Goal: Information Seeking & Learning: Learn about a topic

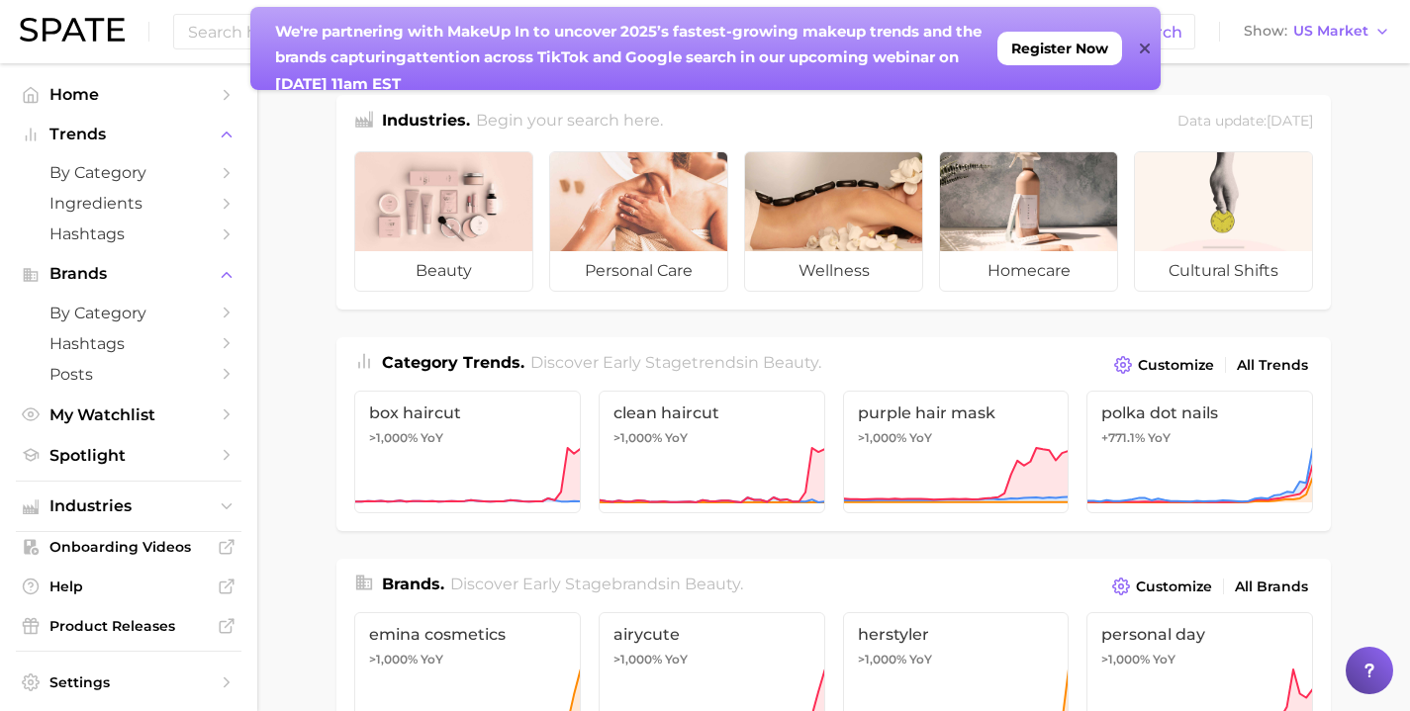
click at [1144, 52] on icon at bounding box center [1145, 49] width 10 height 16
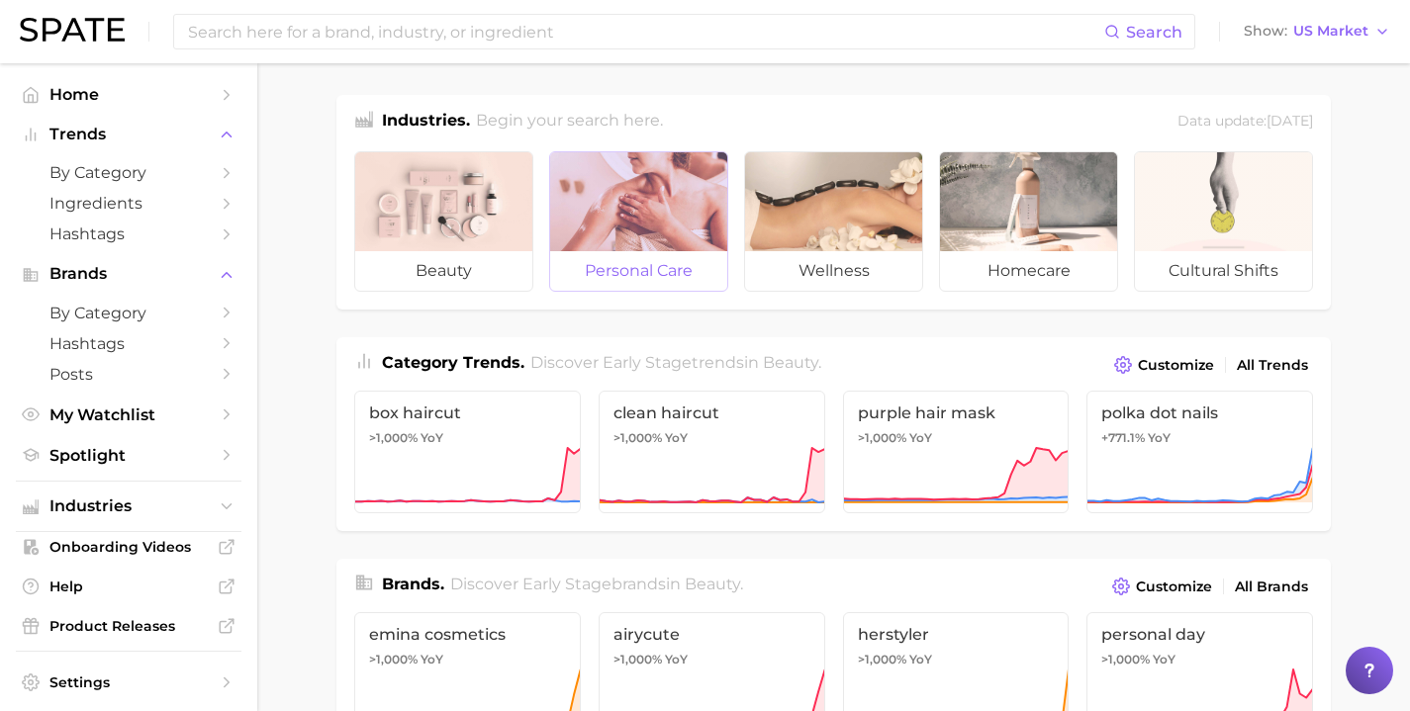
click at [602, 263] on span "personal care" at bounding box center [638, 271] width 177 height 40
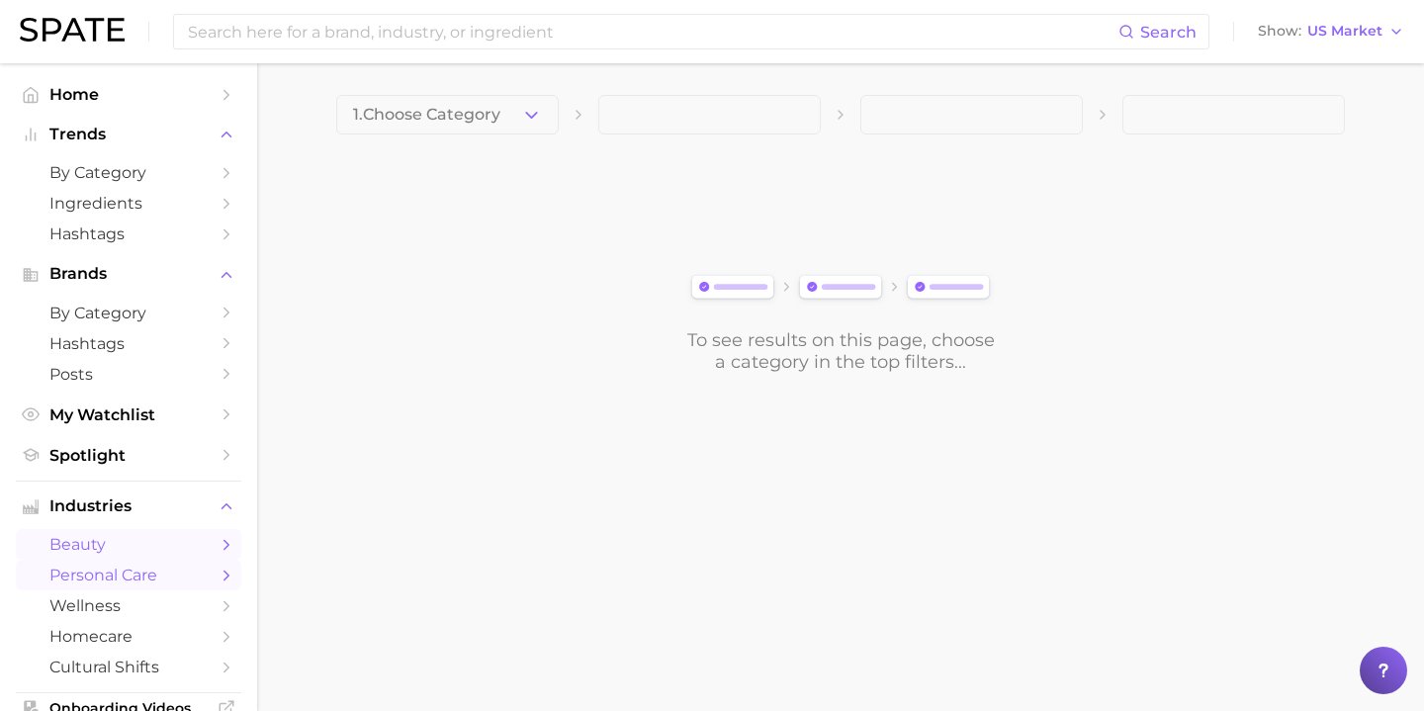
click at [89, 553] on span "beauty" at bounding box center [128, 544] width 158 height 19
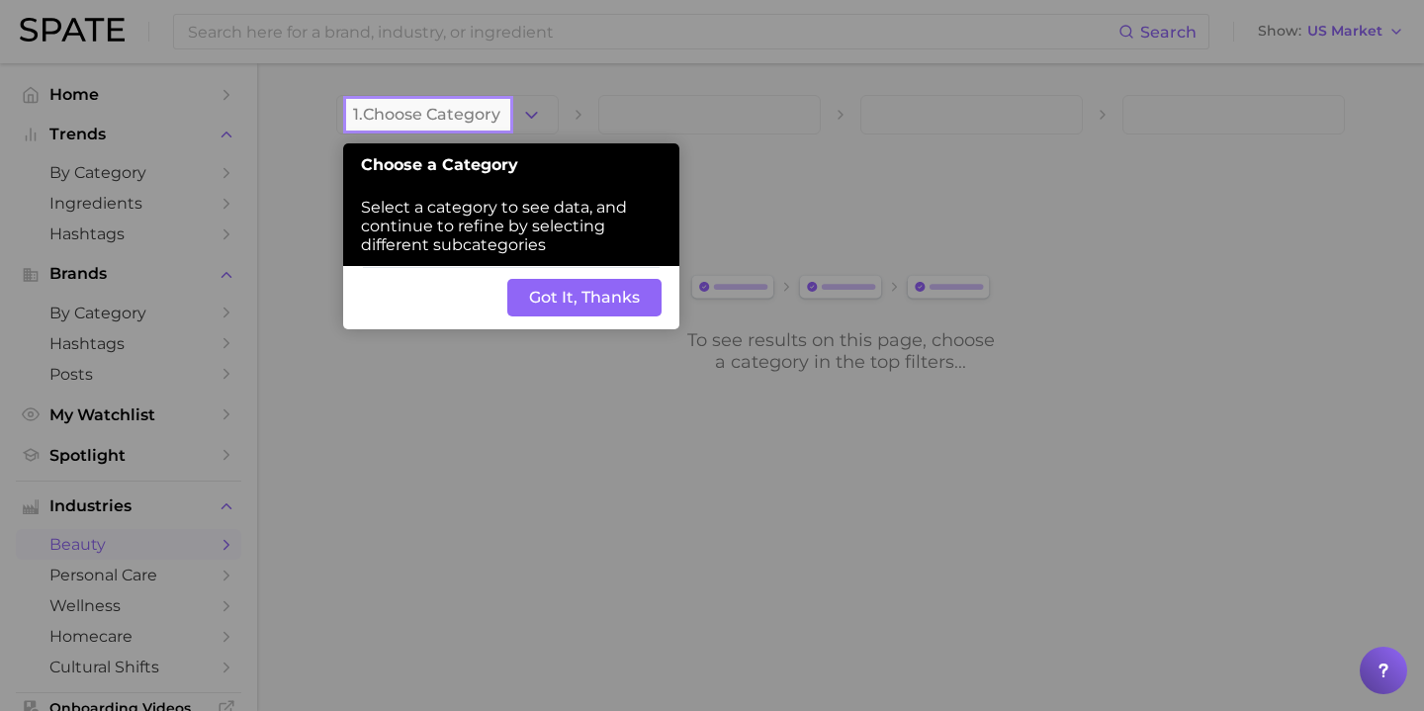
click at [562, 302] on button "Got It, Thanks" at bounding box center [584, 298] width 154 height 38
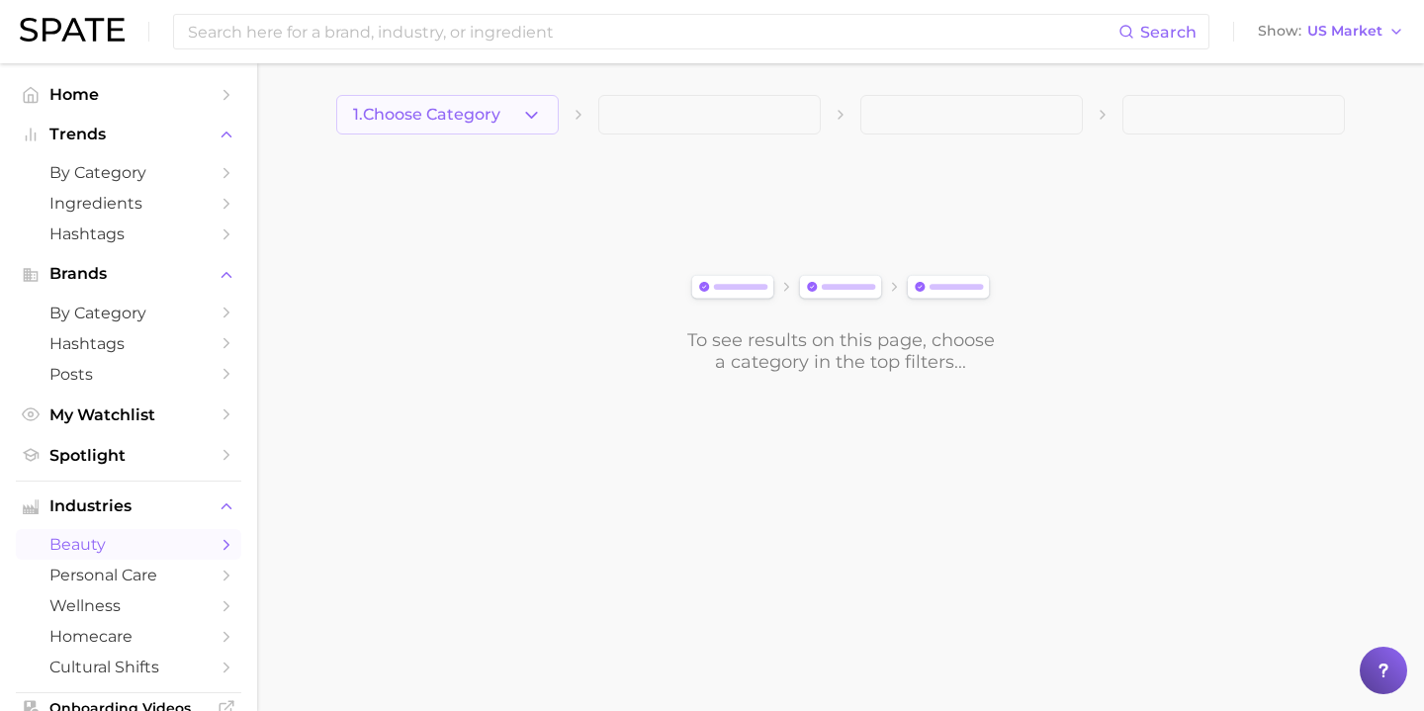
click at [534, 117] on icon "button" at bounding box center [531, 115] width 21 height 21
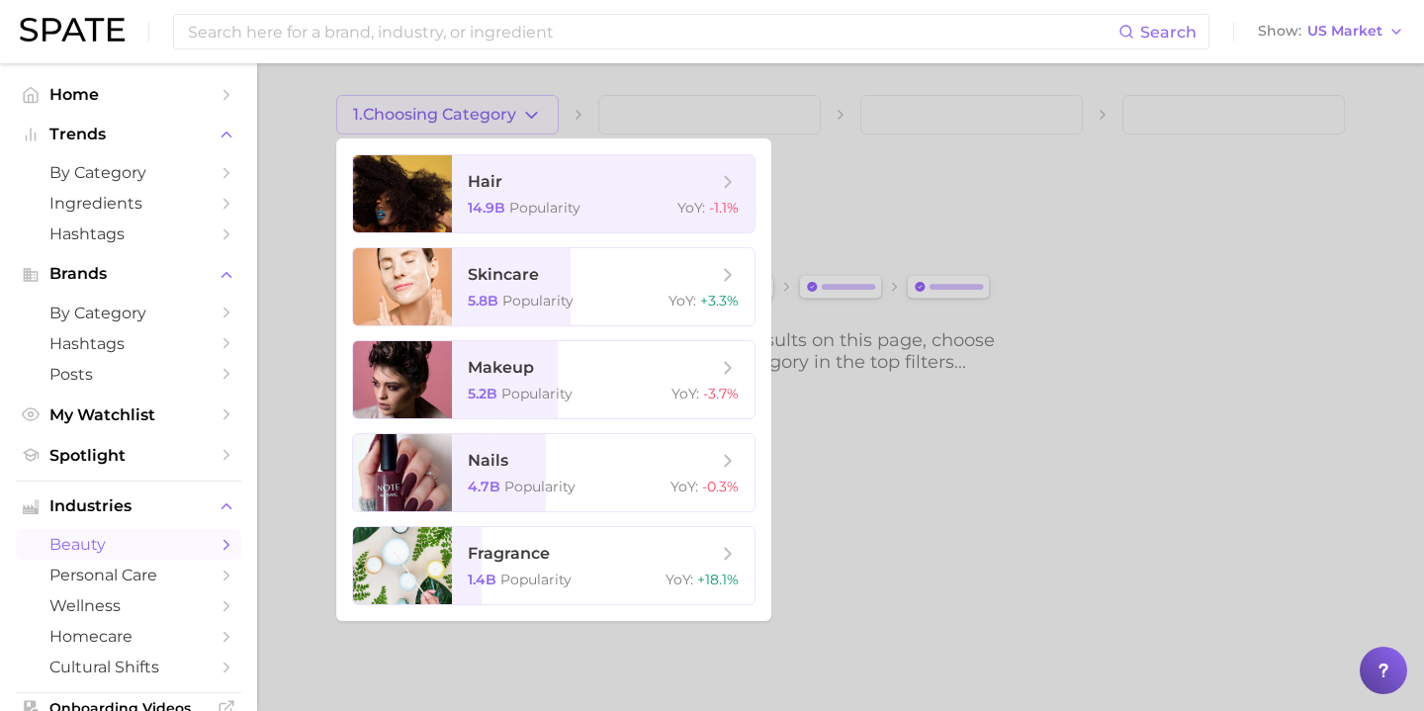
click at [312, 199] on div at bounding box center [712, 355] width 1424 height 711
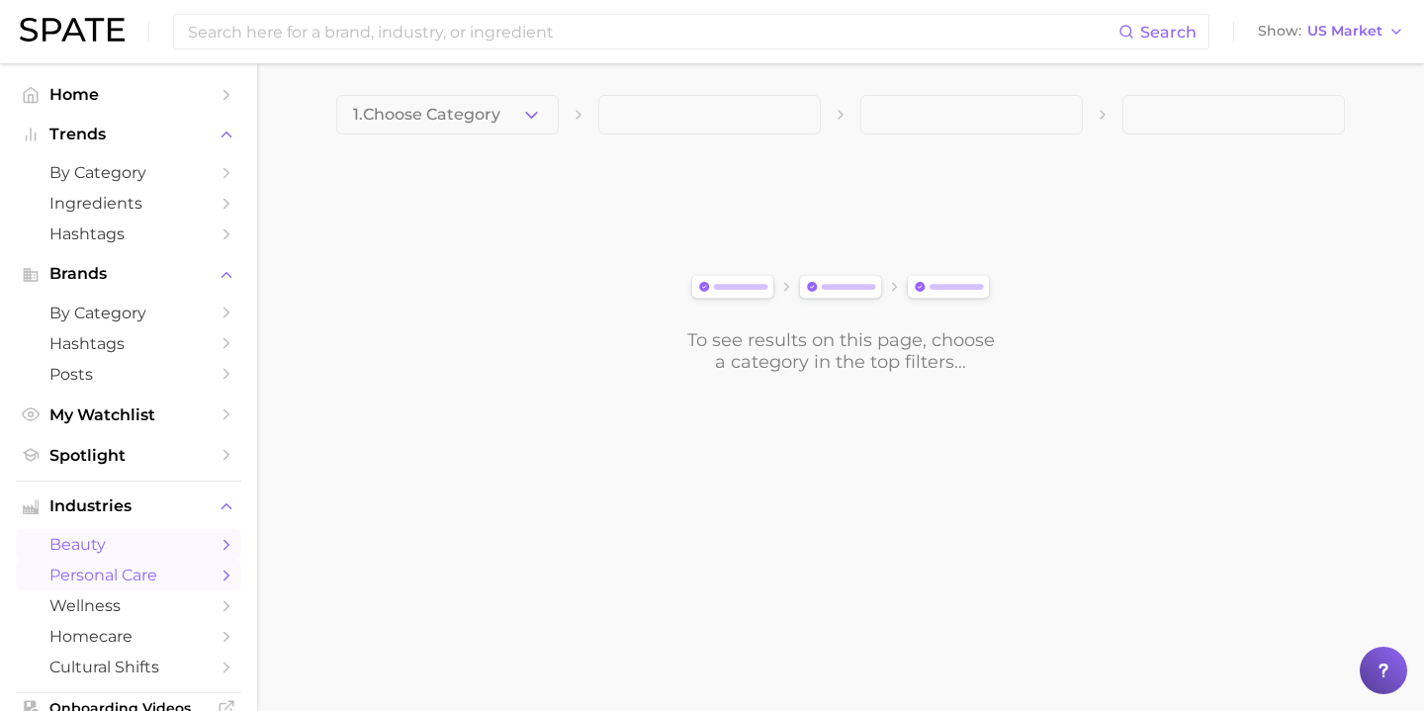
click at [114, 582] on span "personal care" at bounding box center [128, 575] width 158 height 19
click at [487, 111] on span "1. Choose Category" at bounding box center [426, 115] width 147 height 18
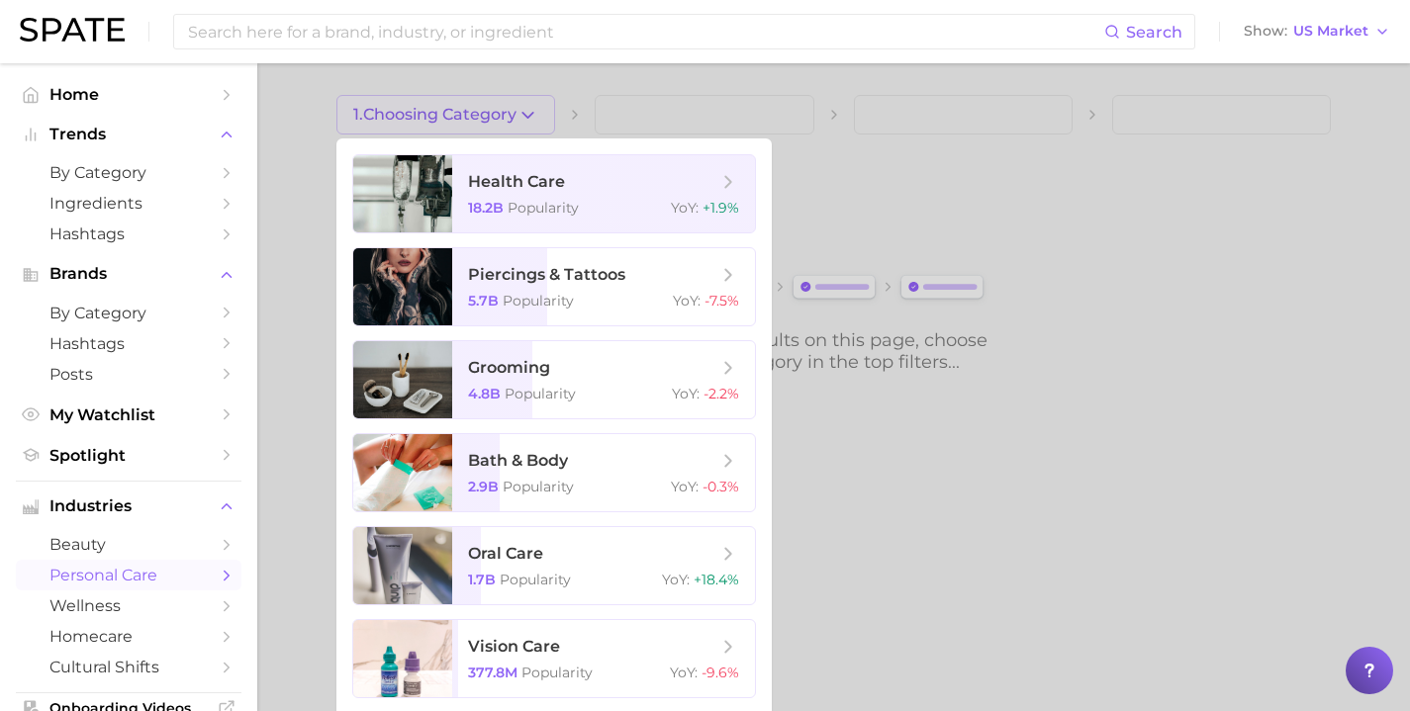
click at [283, 349] on div at bounding box center [705, 355] width 1410 height 711
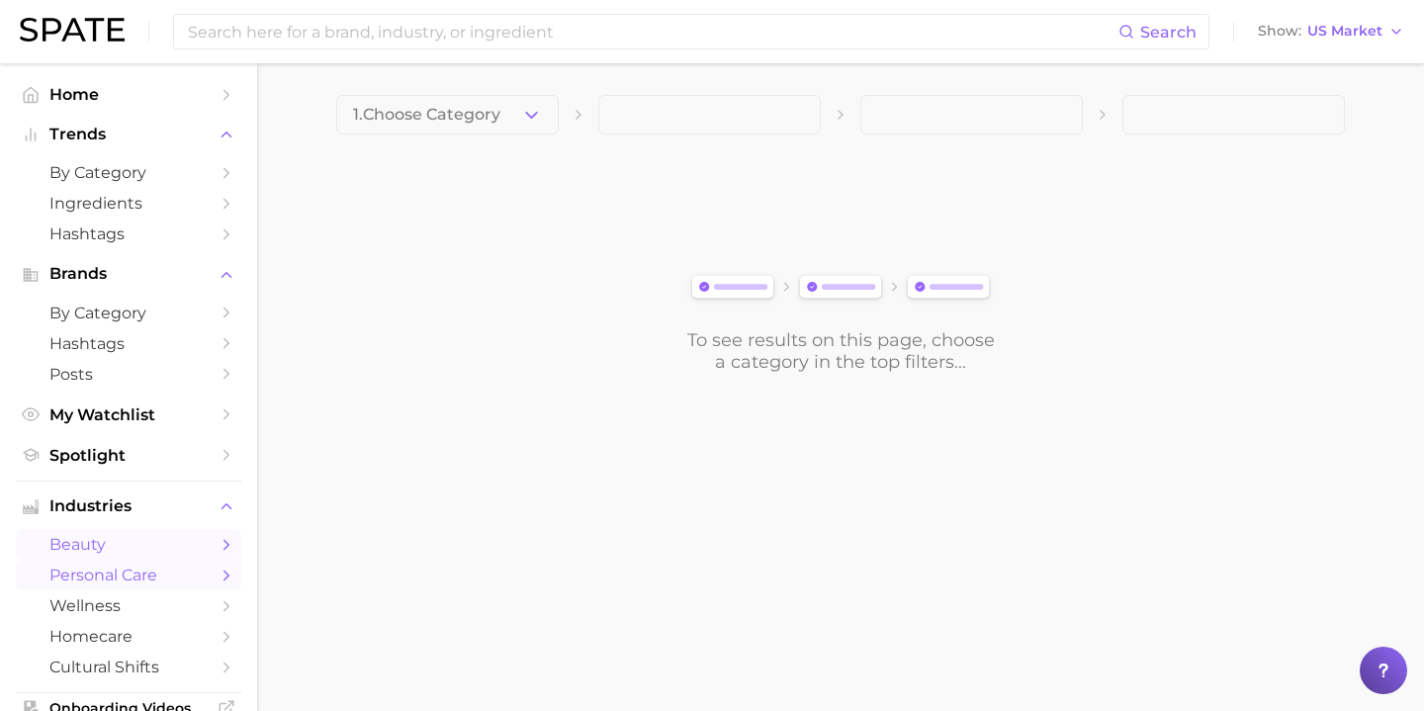
click at [118, 554] on span "beauty" at bounding box center [128, 544] width 158 height 19
click at [520, 119] on button "1. Choose Category" at bounding box center [447, 115] width 223 height 40
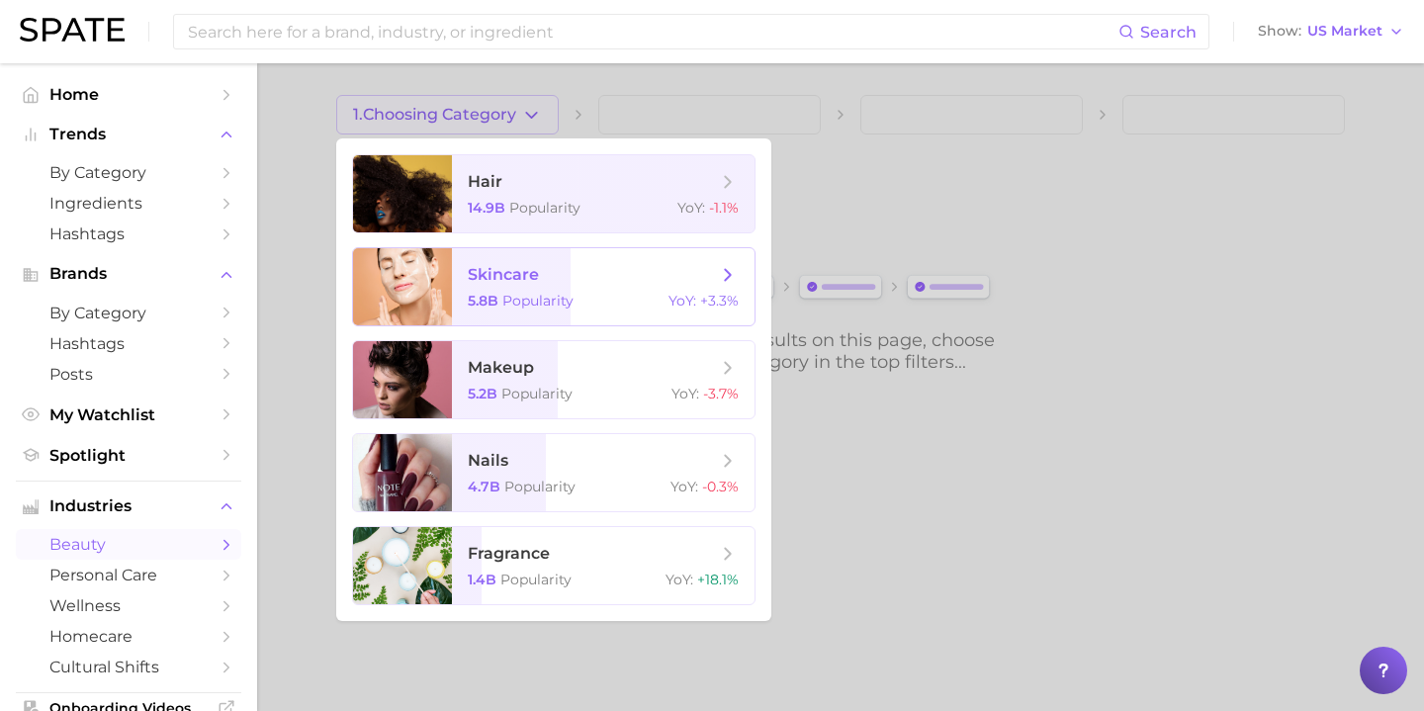
click at [523, 276] on span "skincare" at bounding box center [503, 274] width 71 height 19
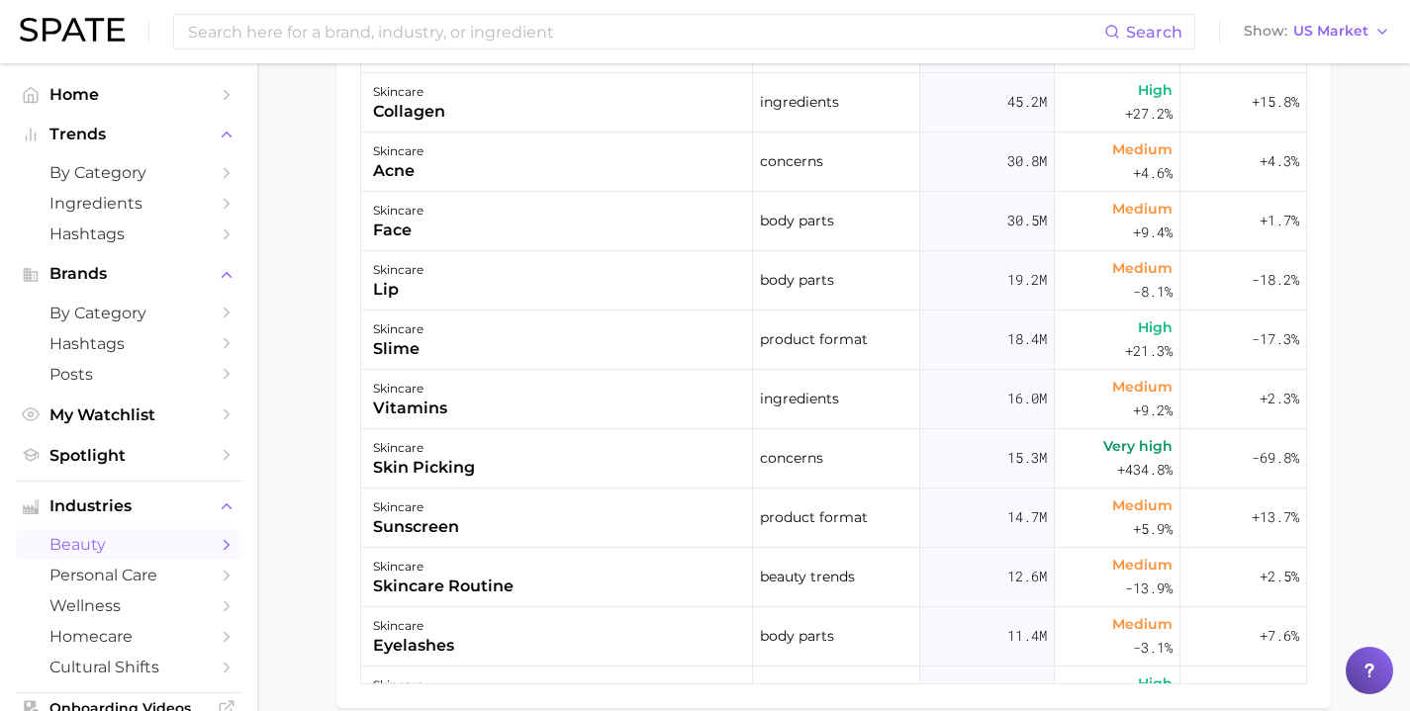
scroll to position [1028, 0]
